Goal: Task Accomplishment & Management: Manage account settings

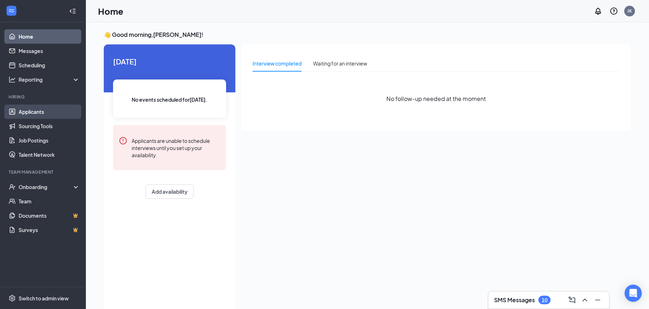
click at [31, 109] on link "Applicants" at bounding box center [49, 111] width 61 height 14
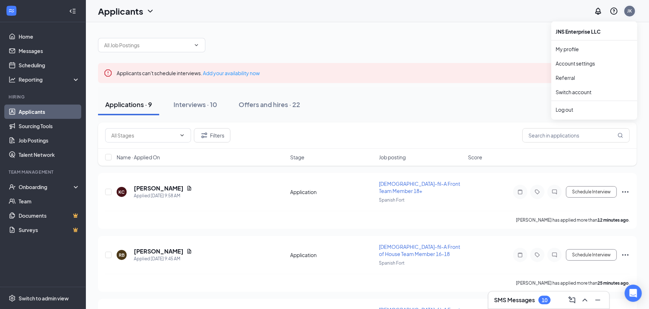
click at [631, 11] on div "JK" at bounding box center [629, 11] width 5 height 6
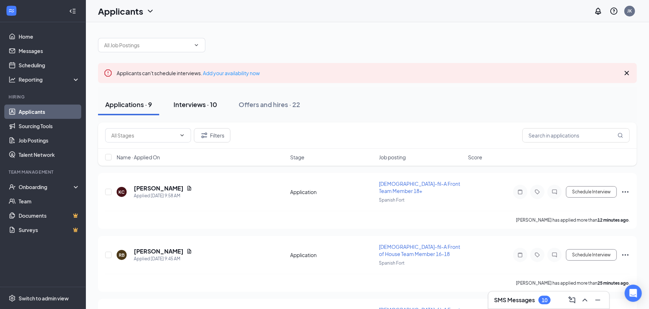
click at [201, 107] on div "Interviews · 10" at bounding box center [195, 104] width 44 height 9
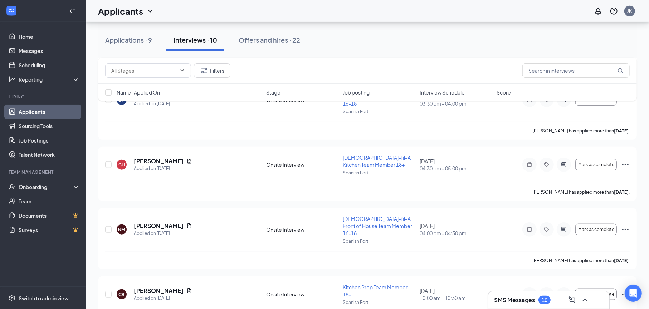
scroll to position [477, 0]
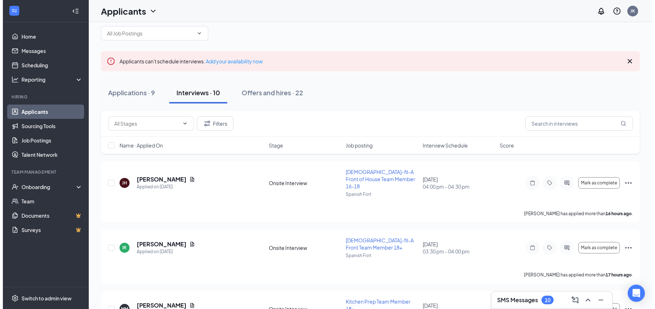
scroll to position [0, 0]
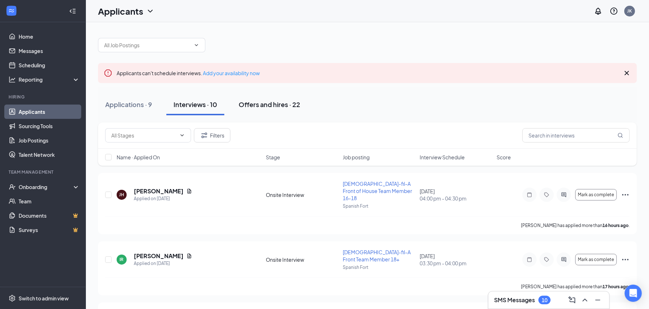
click at [264, 104] on div "Offers and hires · 22" at bounding box center [270, 104] width 62 height 9
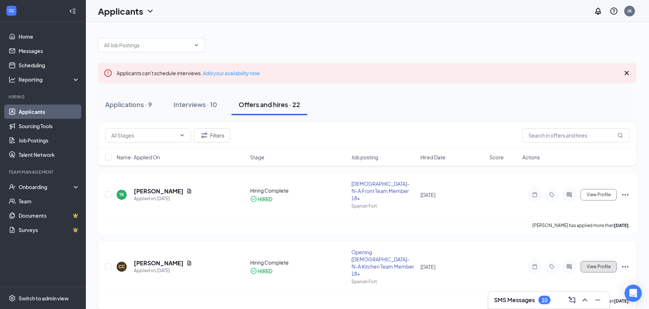
click at [613, 261] on button "View Profile" at bounding box center [599, 266] width 36 height 11
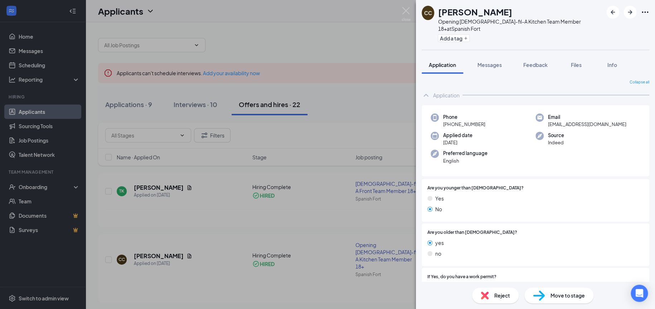
click at [572, 294] on span "Move to stage" at bounding box center [567, 295] width 34 height 8
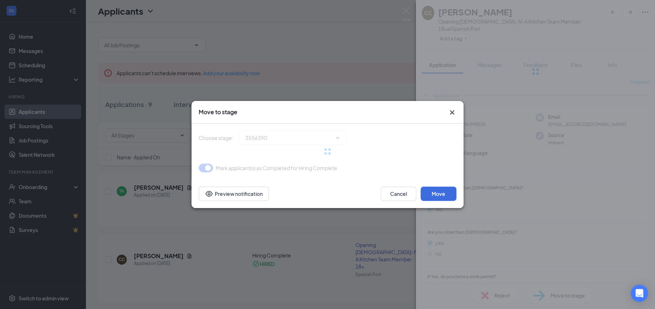
type input "Hiring Complete (current stage)"
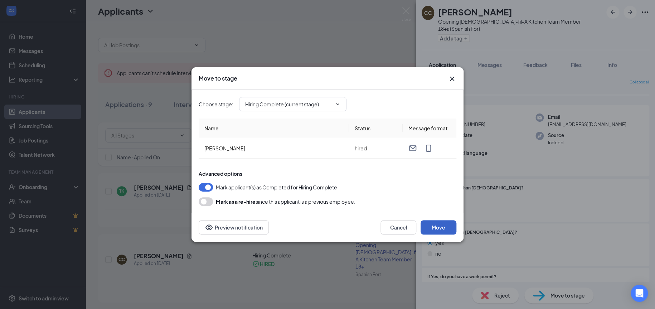
click at [439, 225] on button "Move" at bounding box center [438, 227] width 36 height 14
click at [337, 102] on icon "ChevronDown" at bounding box center [337, 104] width 6 height 6
click at [255, 227] on button "Preview notification" at bounding box center [234, 227] width 70 height 14
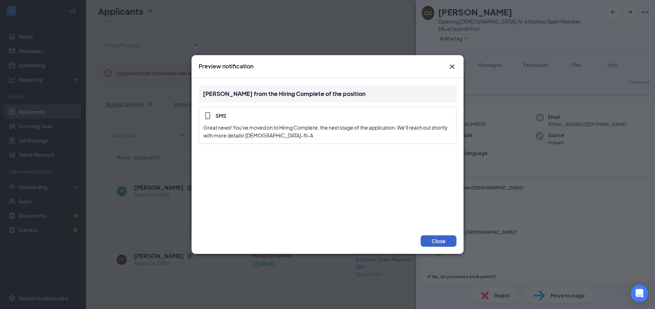
click at [437, 241] on button "Close" at bounding box center [438, 240] width 36 height 11
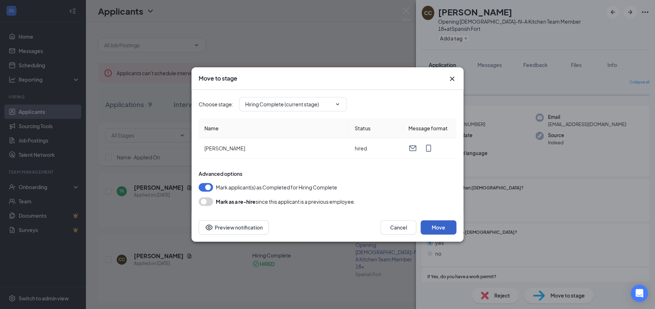
click at [444, 227] on button "Move" at bounding box center [438, 227] width 36 height 14
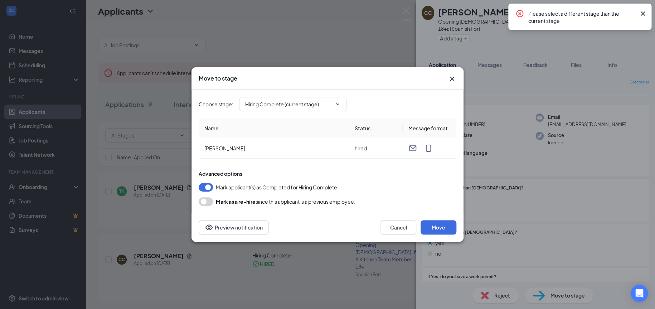
click at [642, 11] on icon "Cross" at bounding box center [642, 13] width 9 height 9
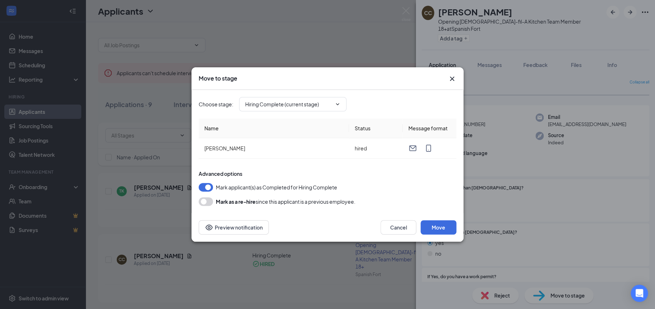
click at [450, 76] on icon "Cross" at bounding box center [451, 78] width 9 height 9
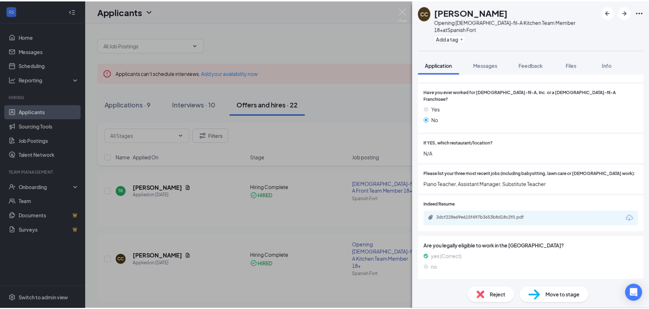
scroll to position [160, 0]
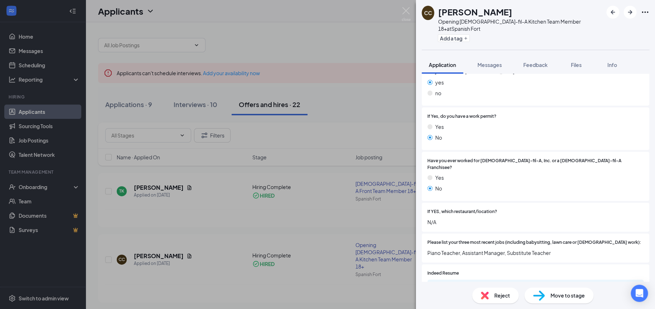
click at [561, 300] on div "Move to stage" at bounding box center [558, 295] width 69 height 16
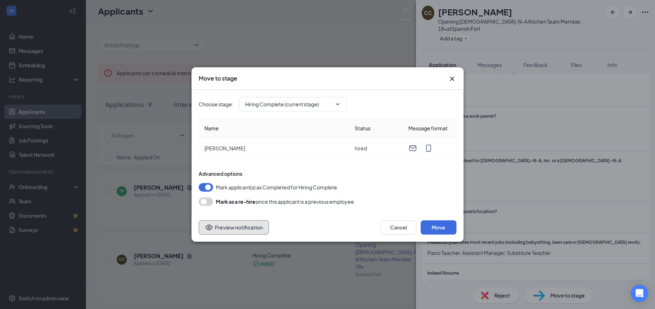
click at [237, 228] on button "Preview notification" at bounding box center [234, 227] width 70 height 14
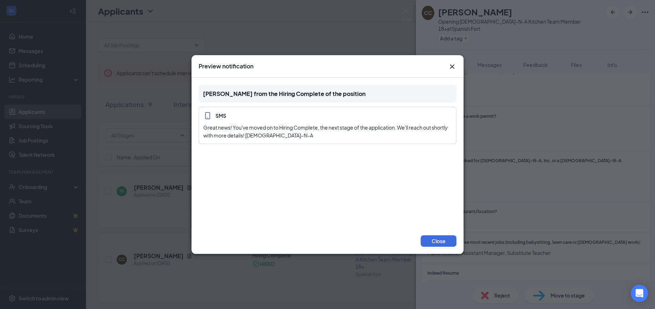
click at [453, 64] on icon "Cross" at bounding box center [451, 66] width 9 height 9
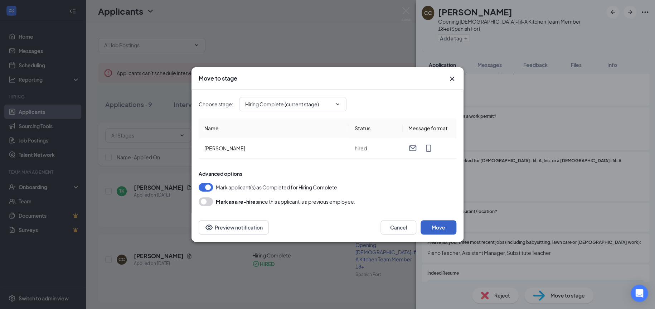
click at [443, 221] on button "Move" at bounding box center [438, 227] width 36 height 14
click at [208, 186] on button "button" at bounding box center [206, 187] width 14 height 9
click at [454, 76] on icon "Cross" at bounding box center [451, 78] width 9 height 9
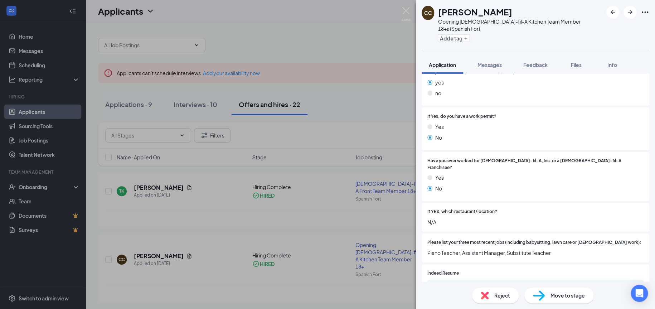
click at [365, 122] on div "CC Chadwick Campbell Opening Chick-fil-A Kitchen Team Member 18+ at Spanish For…" at bounding box center [327, 154] width 655 height 309
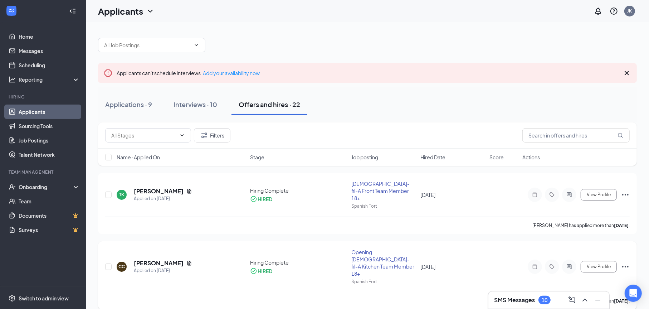
click at [258, 265] on div "CC Chadwick Campbell Applied on Sep 9 Hiring Complete HIRED Opening Chick-fil-A…" at bounding box center [367, 269] width 524 height 43
click at [625, 262] on icon "Ellipses" at bounding box center [625, 266] width 9 height 9
click at [187, 106] on div "Interviews · 10" at bounding box center [195, 104] width 44 height 9
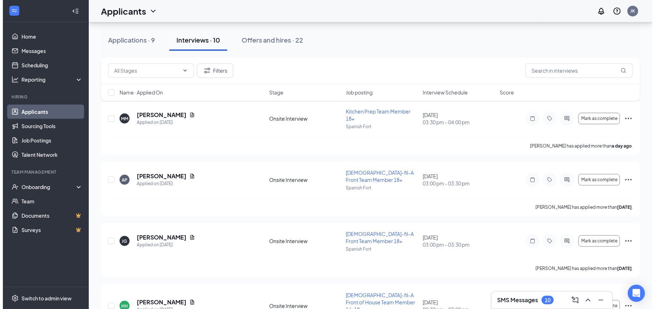
scroll to position [205, 0]
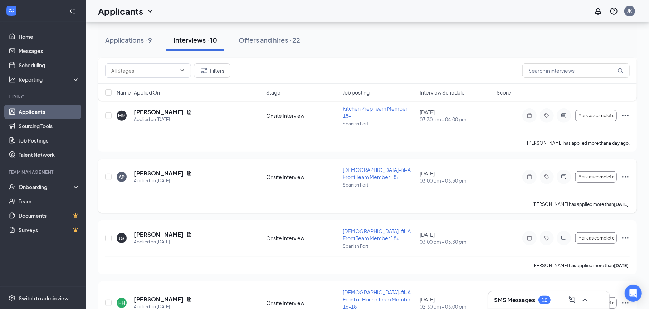
click at [627, 172] on icon "Ellipses" at bounding box center [625, 176] width 9 height 9
click at [153, 169] on h5 "Alivia Pogue" at bounding box center [159, 173] width 50 height 8
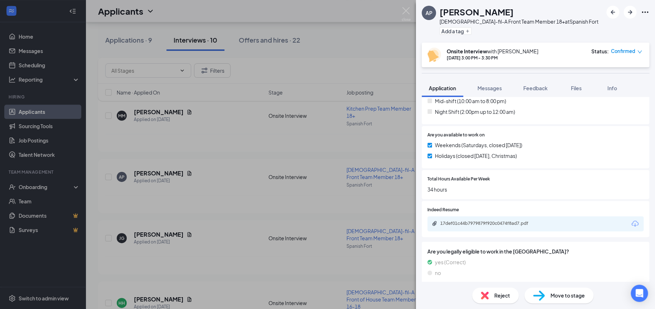
scroll to position [351, 0]
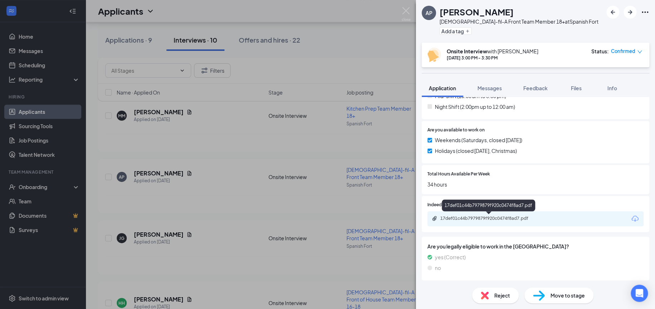
click at [490, 216] on div "17def01c44b7979879f920c0474f8ad7.pdf" at bounding box center [490, 218] width 100 height 6
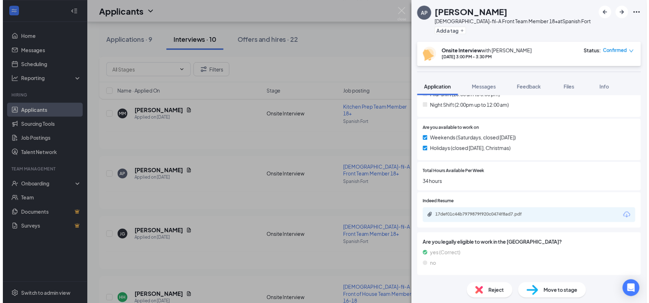
scroll to position [348, 0]
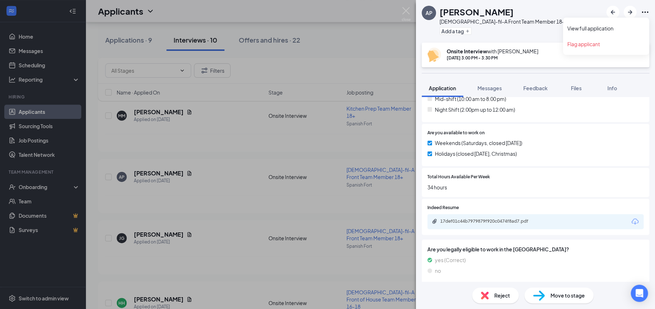
click at [643, 13] on icon "Ellipses" at bounding box center [644, 12] width 9 height 9
click at [601, 28] on link "View full application" at bounding box center [605, 28] width 77 height 7
click at [151, 167] on div "AP Alivia Pogue Chick-fil-A Front Team Member 18+ at Spanish Fort Add a tag Ons…" at bounding box center [327, 154] width 655 height 309
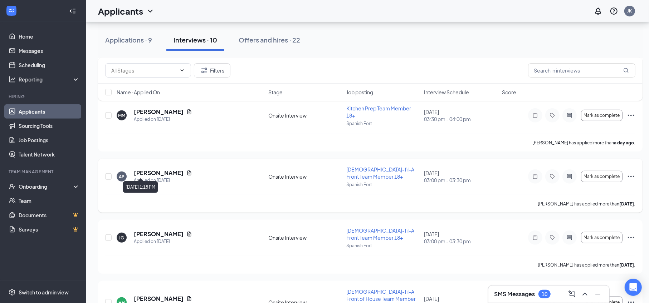
click at [152, 177] on div "Applied on Sep 14" at bounding box center [163, 180] width 58 height 7
click at [156, 169] on h5 "Alivia Pogue" at bounding box center [159, 173] width 50 height 8
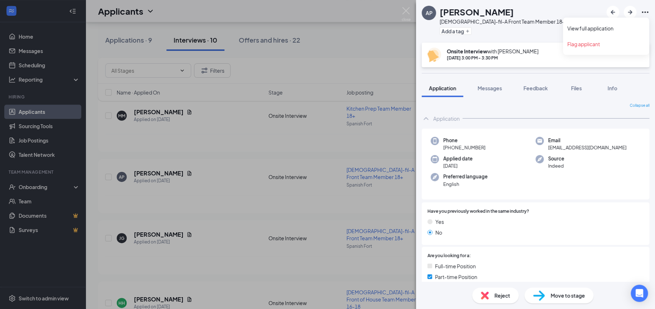
click at [644, 13] on icon "Ellipses" at bounding box center [644, 11] width 6 height 1
click at [589, 29] on link "View full application" at bounding box center [605, 28] width 77 height 7
click at [223, 165] on div "AP Alivia Pogue Chick-fil-A Front Team Member 18+ at Spanish Fort Add a tag Ons…" at bounding box center [327, 154] width 655 height 309
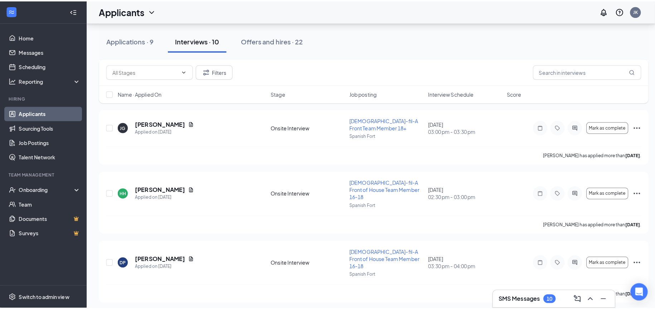
scroll to position [318, 0]
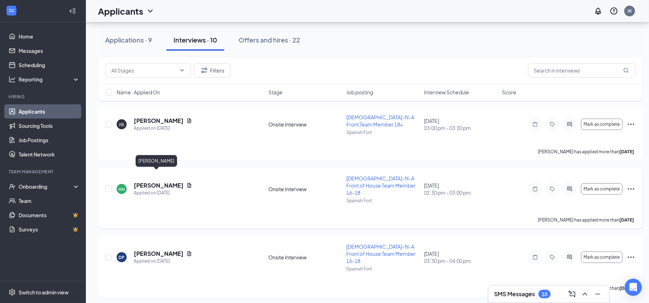
click at [154, 182] on h5 "[PERSON_NAME]" at bounding box center [159, 186] width 50 height 8
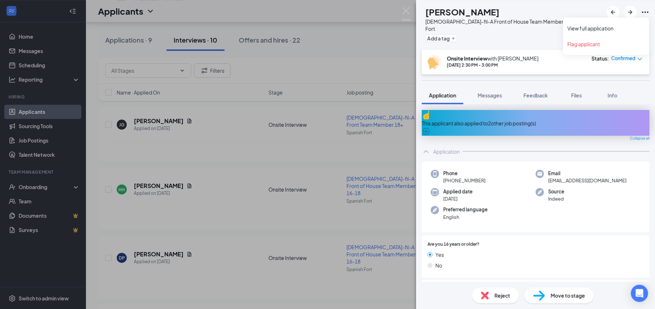
click at [648, 12] on icon "Ellipses" at bounding box center [644, 12] width 9 height 9
click at [588, 28] on link "View full application" at bounding box center [605, 28] width 77 height 7
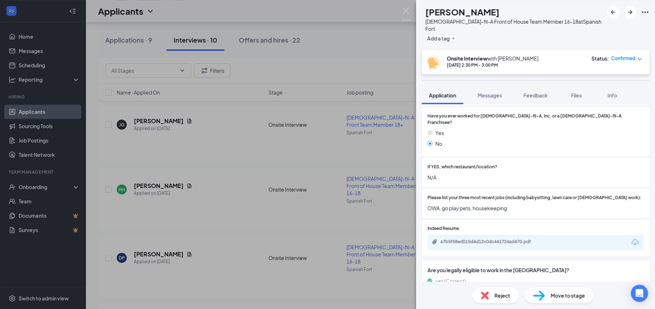
scroll to position [358, 0]
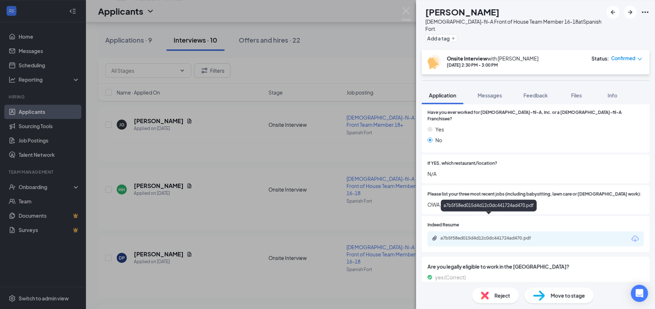
click at [494, 235] on div "a7b5f58ed015d4d12c0dc441724ad470.pdf" at bounding box center [490, 238] width 100 height 6
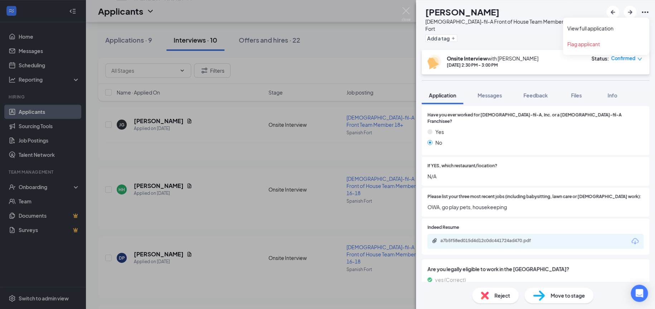
click at [644, 12] on icon "Ellipses" at bounding box center [644, 11] width 6 height 1
click at [599, 28] on link "View full application" at bounding box center [605, 28] width 77 height 7
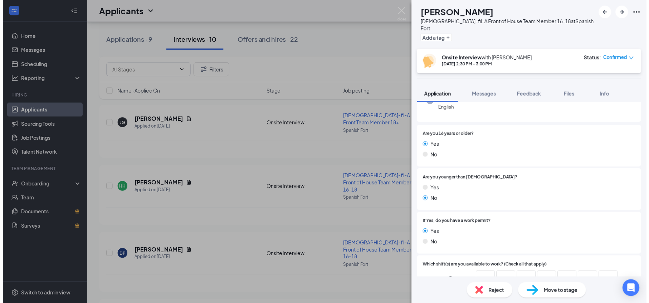
scroll to position [0, 0]
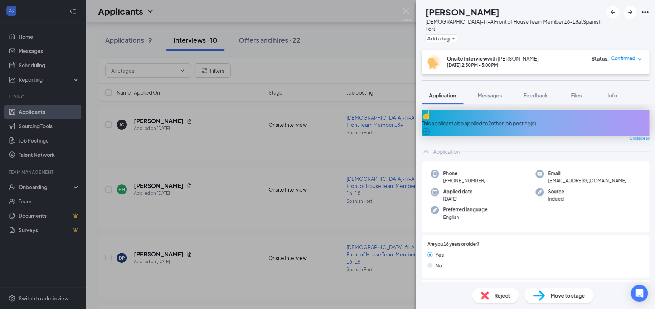
click at [134, 176] on div "HH Hannah Hollis Chick-fil-A Front of House Team Member 16-18 at Spanish Fort A…" at bounding box center [327, 154] width 655 height 309
drag, startPoint x: 264, startPoint y: 191, endPoint x: 273, endPoint y: 180, distance: 14.3
click at [264, 188] on div "HH Hannah Hollis Chick-fil-A Front of House Team Member 16-18 at Spanish Fort A…" at bounding box center [327, 154] width 655 height 309
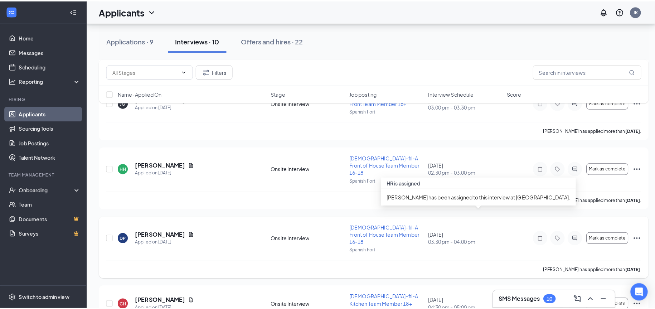
scroll to position [354, 0]
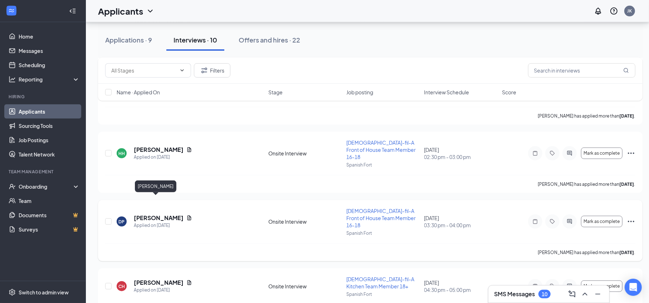
click at [154, 214] on h5 "Dion Polnitz" at bounding box center [159, 218] width 50 height 8
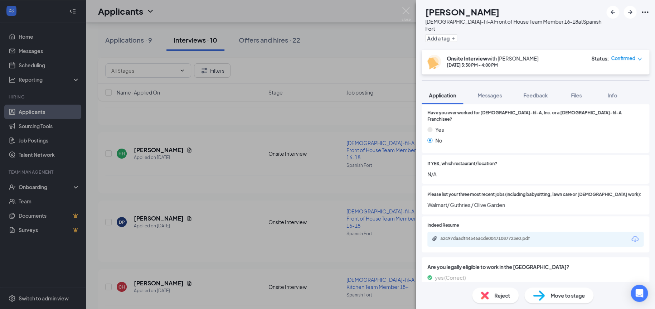
scroll to position [358, 0]
click at [479, 235] on div "a2c97daadf44546acde00471087723e0.pdf" at bounding box center [490, 238] width 100 height 6
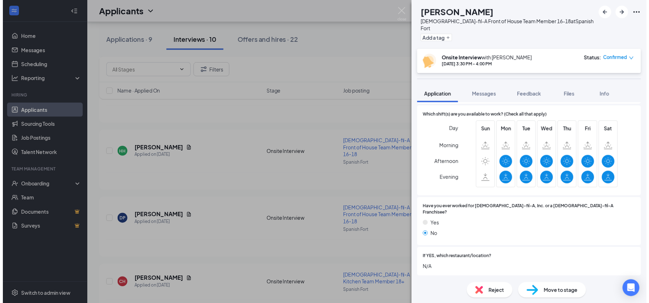
scroll to position [248, 0]
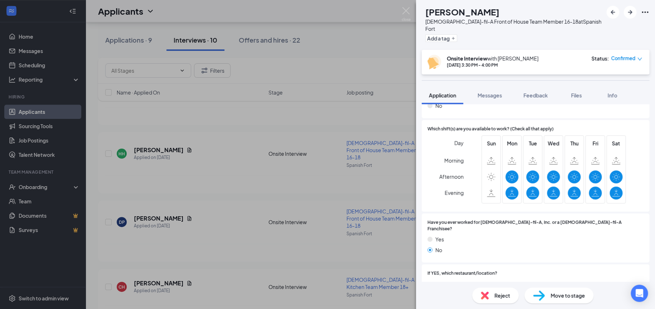
drag, startPoint x: 235, startPoint y: 209, endPoint x: 223, endPoint y: 204, distance: 12.7
click at [234, 209] on div "DP Dion Polnitz Chick-fil-A Front of House Team Member 16-18 at Spanish Fort Ad…" at bounding box center [327, 154] width 655 height 309
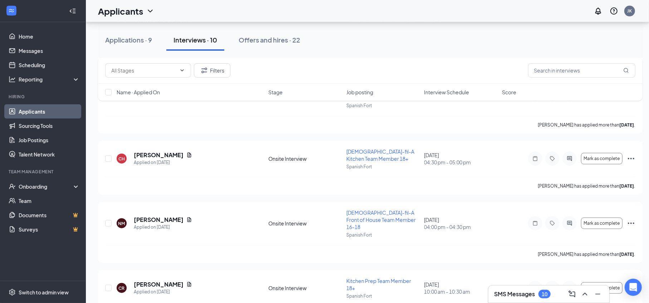
scroll to position [482, 0]
click at [160, 215] on h5 "Nicholas Martin" at bounding box center [159, 219] width 50 height 8
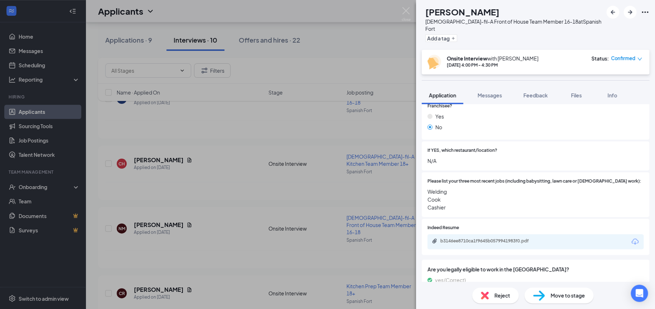
scroll to position [354, 0]
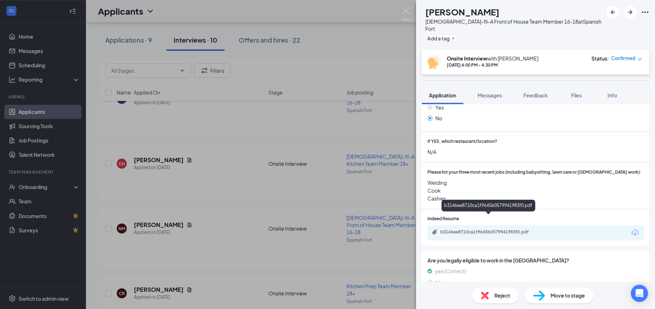
click at [472, 229] on div "b3146ee8710ca1f9645b0579941983f0.pdf" at bounding box center [490, 232] width 100 height 6
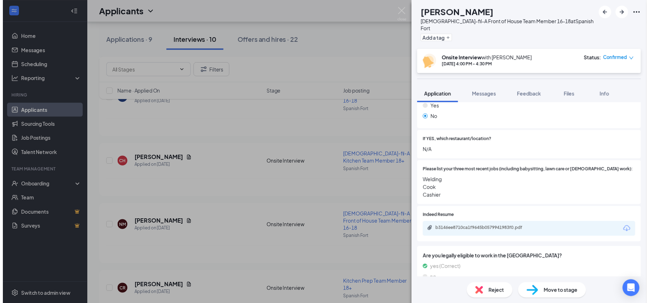
scroll to position [351, 0]
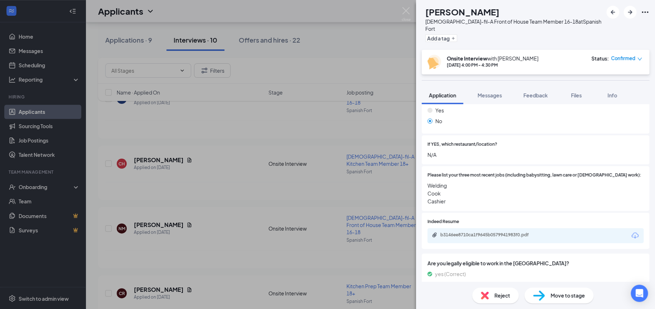
click at [227, 204] on div "NM Nicholas Martin Chick-fil-A Front of House Team Member 16-18 at Spanish Fort…" at bounding box center [327, 154] width 655 height 309
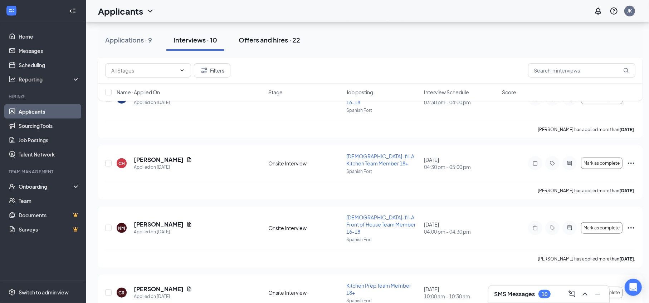
click at [266, 41] on div "Offers and hires · 22" at bounding box center [270, 39] width 62 height 9
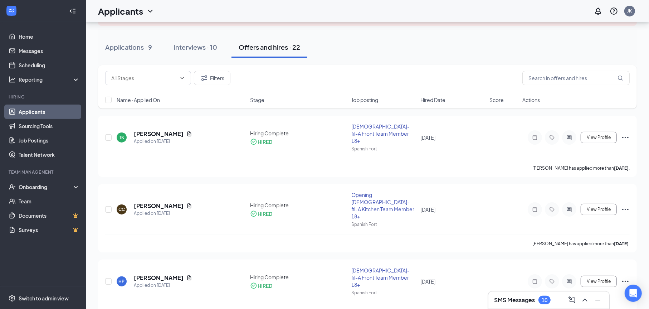
scroll to position [62, 0]
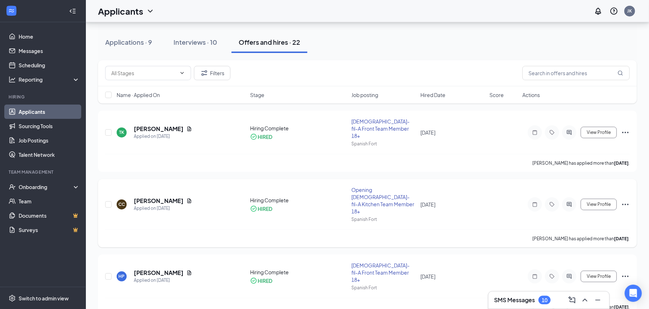
click at [625, 200] on icon "Ellipses" at bounding box center [625, 204] width 9 height 9
click at [592, 261] on p "Move to stage" at bounding box center [594, 264] width 62 height 7
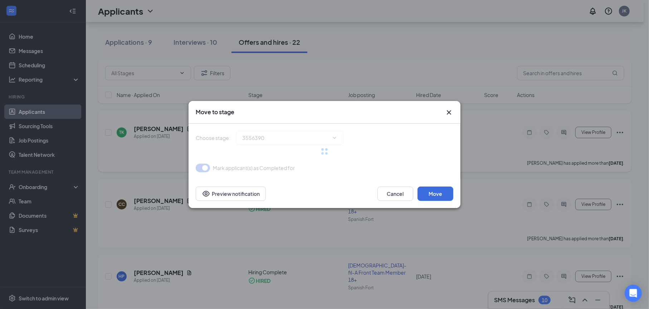
type input "Hiring Complete (current stage)"
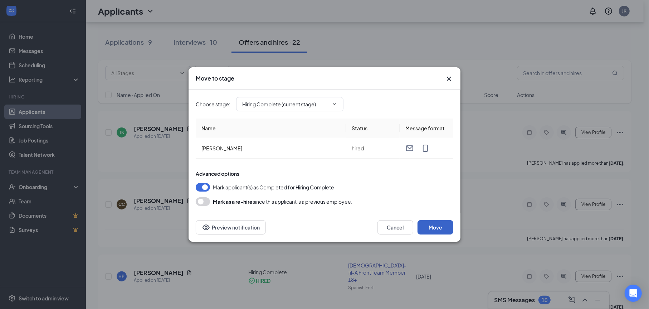
click at [433, 227] on button "Move" at bounding box center [435, 227] width 36 height 14
click at [333, 103] on icon "ChevronDown" at bounding box center [335, 104] width 6 height 6
click at [289, 99] on span "Hiring Complete (current stage)" at bounding box center [289, 104] width 107 height 14
click at [450, 80] on icon "Cross" at bounding box center [449, 78] width 9 height 9
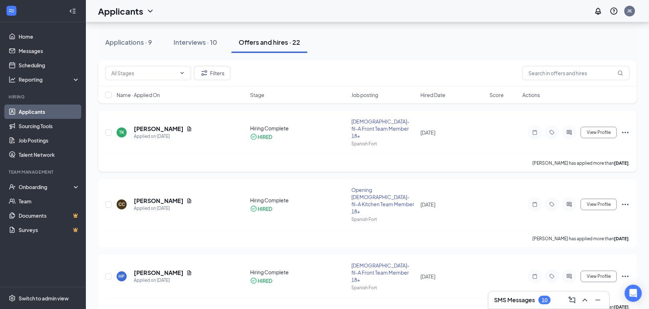
click at [626, 129] on icon "Ellipses" at bounding box center [625, 132] width 9 height 9
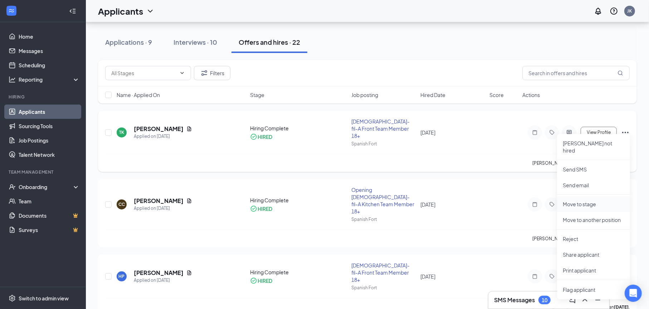
click at [581, 200] on p "Move to stage" at bounding box center [594, 203] width 62 height 7
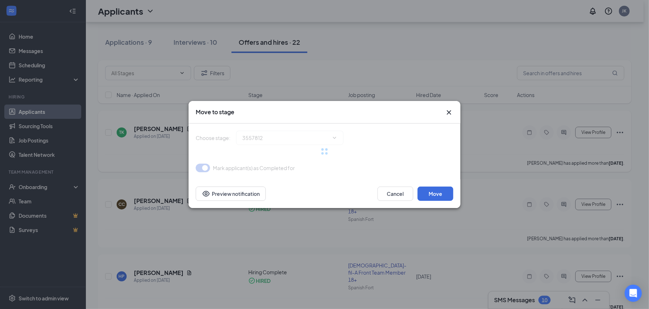
type input "Hiring Complete (current stage)"
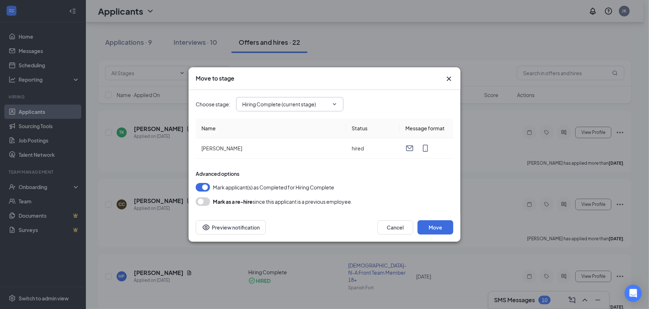
click at [333, 103] on icon "ChevronDown" at bounding box center [335, 104] width 6 height 6
click at [450, 77] on icon "Cross" at bounding box center [449, 79] width 4 height 4
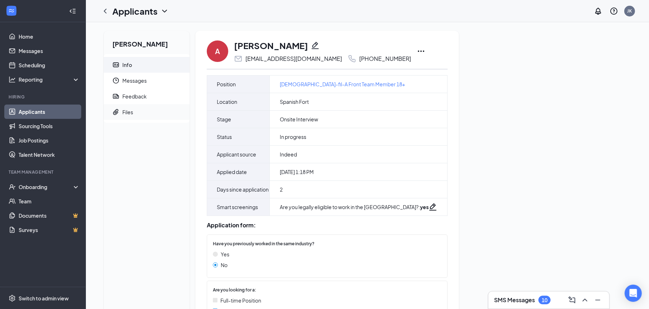
click at [126, 112] on div "Files" at bounding box center [127, 111] width 11 height 7
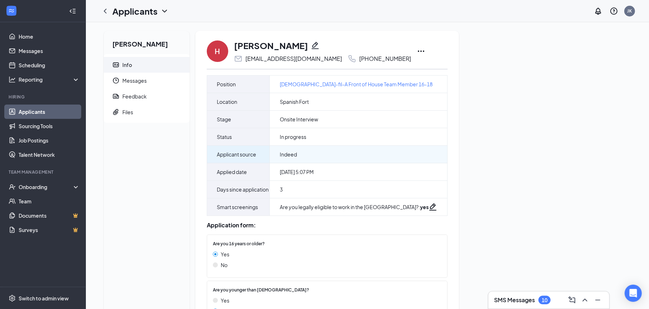
drag, startPoint x: 414, startPoint y: 148, endPoint x: 408, endPoint y: 148, distance: 5.7
